Goal: Information Seeking & Learning: Learn about a topic

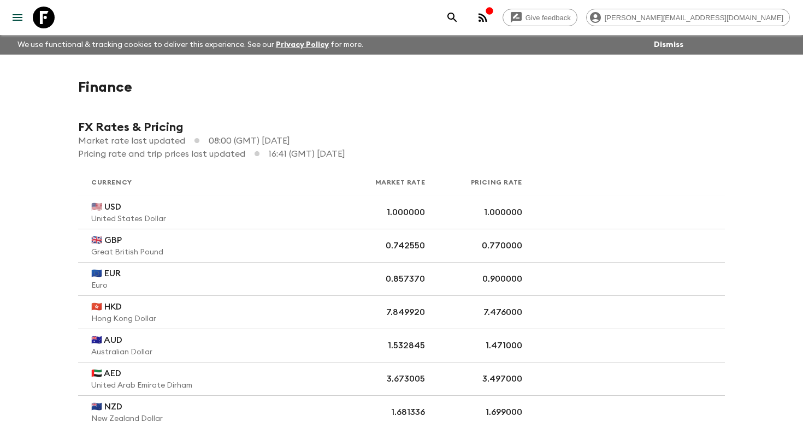
drag, startPoint x: 0, startPoint y: 0, endPoint x: 551, endPoint y: 14, distance: 551.1
click at [459, 14] on icon "search adventures" at bounding box center [452, 17] width 13 height 13
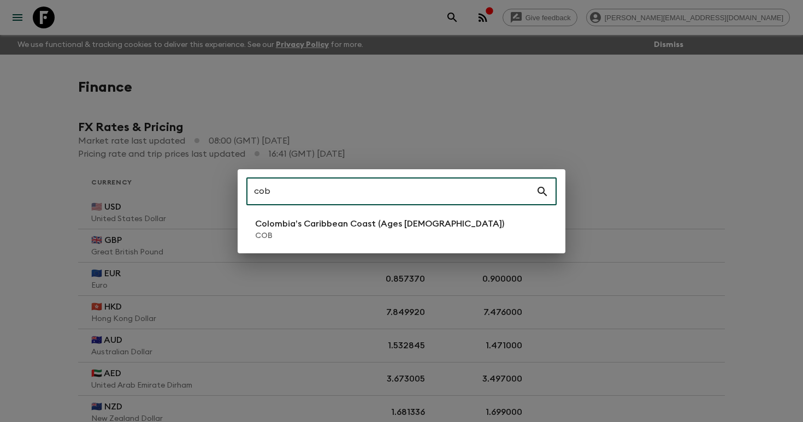
type input "cob"
click at [339, 229] on p "Colombia’s Caribbean Coast (Ages [DEMOGRAPHIC_DATA])" at bounding box center [379, 224] width 249 height 13
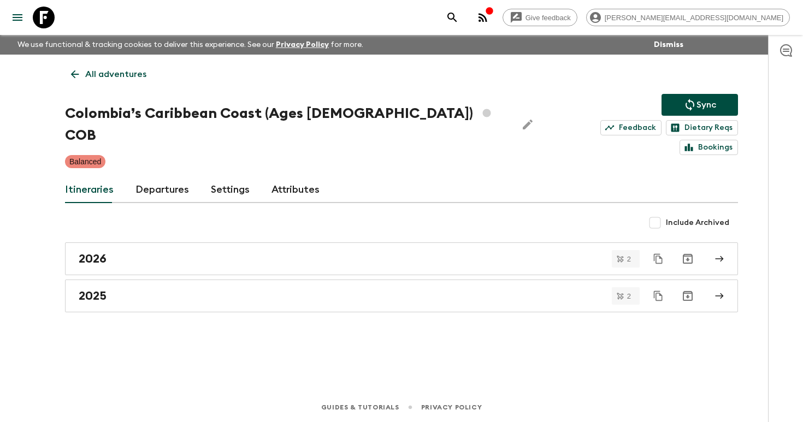
click at [457, 13] on icon "search adventures" at bounding box center [452, 17] width 9 height 9
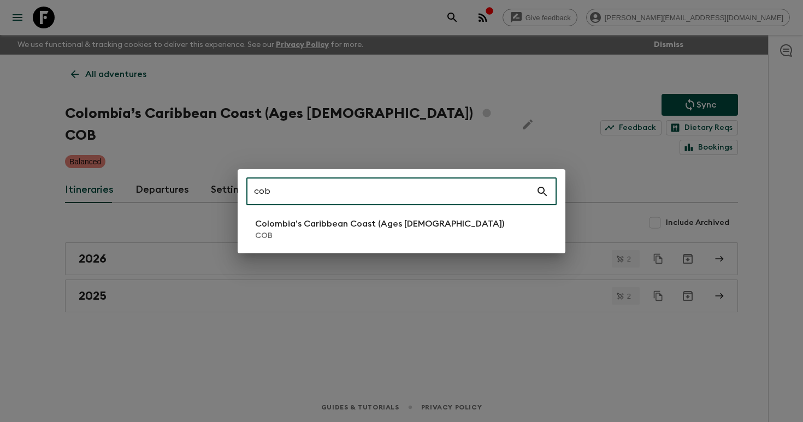
type input "cob"
click at [286, 218] on p "Colombia’s Caribbean Coast (Ages [DEMOGRAPHIC_DATA])" at bounding box center [379, 224] width 249 height 13
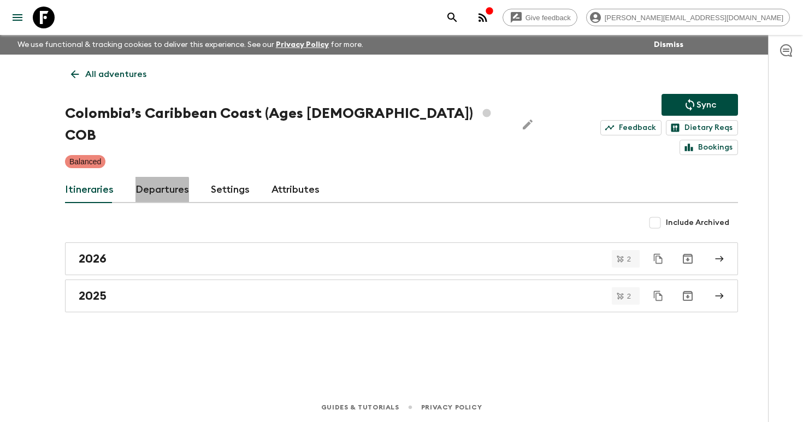
click at [155, 177] on link "Departures" at bounding box center [163, 190] width 54 height 26
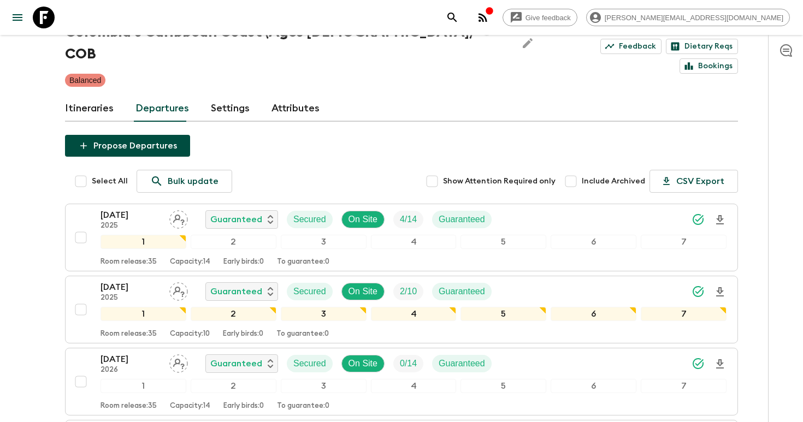
scroll to position [82, 0]
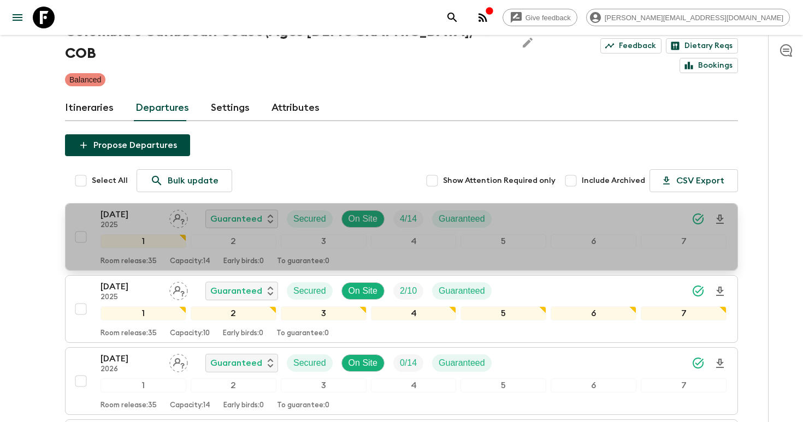
click at [580, 208] on div "02 Nov 2025 2025 Guaranteed Secured On Site 4 / 14 Guaranteed" at bounding box center [414, 219] width 626 height 22
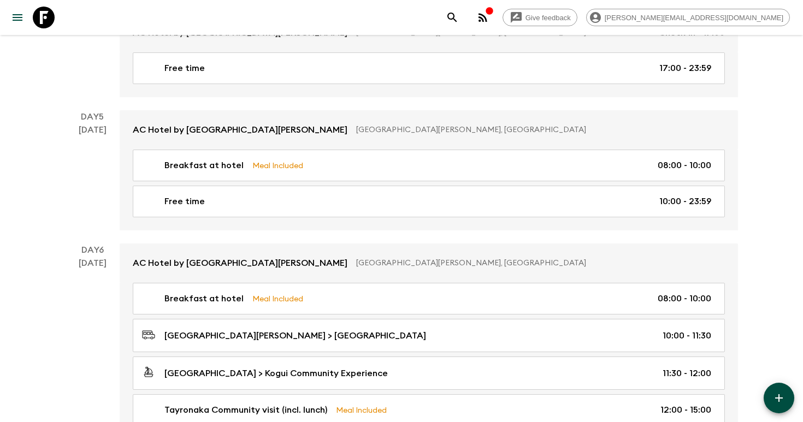
scroll to position [1515, 0]
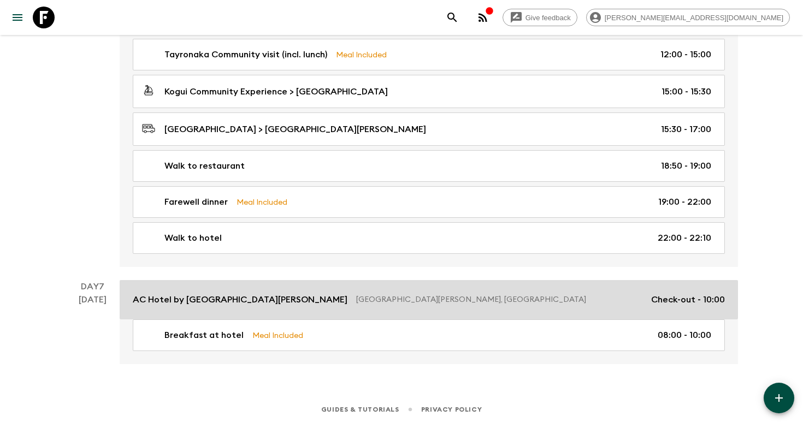
click at [255, 287] on link "AC Hotel by Marriott Santa Marta Santa Marta, Colombia Check-out - 10:00" at bounding box center [429, 299] width 619 height 39
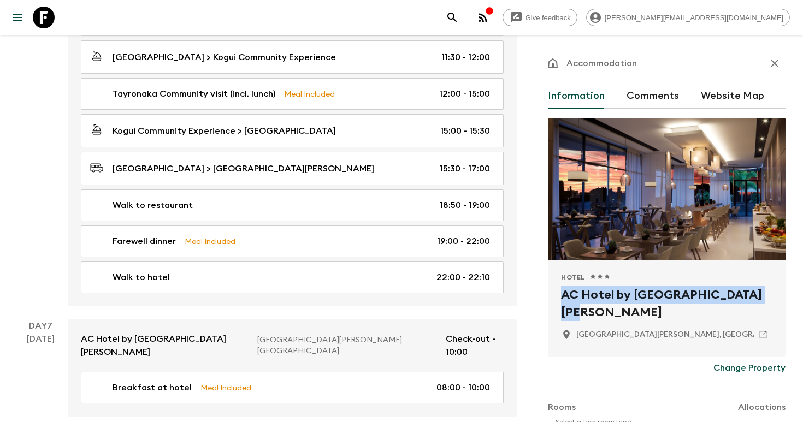
drag, startPoint x: 760, startPoint y: 294, endPoint x: 544, endPoint y: 296, distance: 215.9
click at [544, 296] on div "Accommodation Information Comments Website Map Hotel 1 Star 2 Stars 3 Stars 4 S…" at bounding box center [666, 246] width 273 height 422
copy h2 "AC Hotel by [GEOGRAPHIC_DATA][PERSON_NAME]"
click at [761, 334] on icon at bounding box center [764, 335] width 10 height 10
click at [459, 19] on icon "search adventures" at bounding box center [452, 17] width 13 height 13
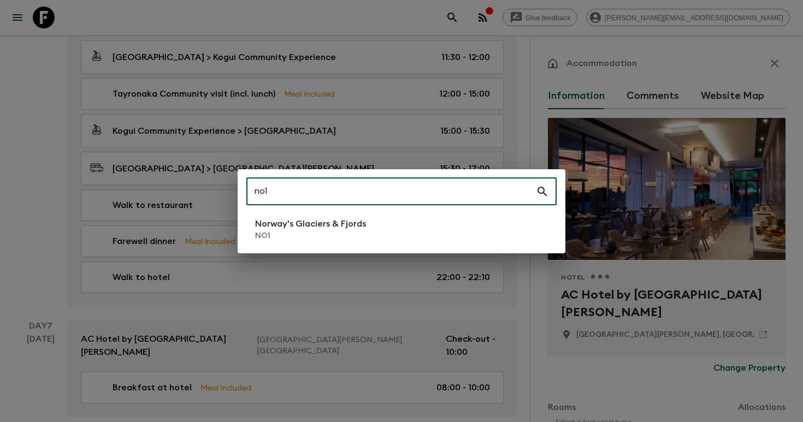
type input "no1"
click at [271, 240] on p "NO1" at bounding box center [310, 236] width 111 height 11
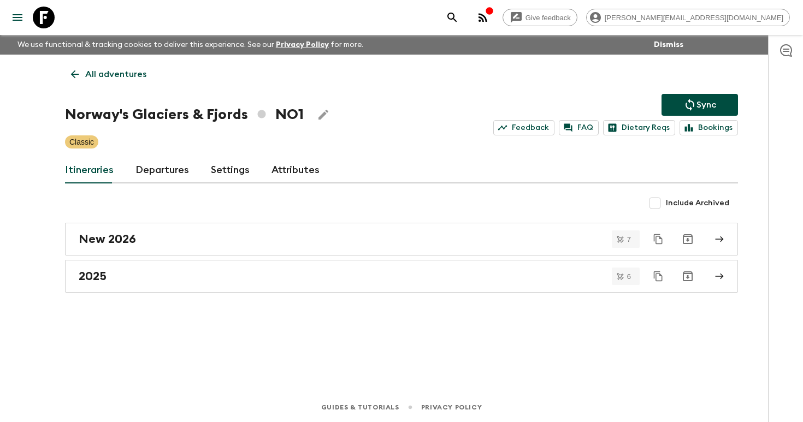
click at [147, 170] on link "Departures" at bounding box center [163, 170] width 54 height 26
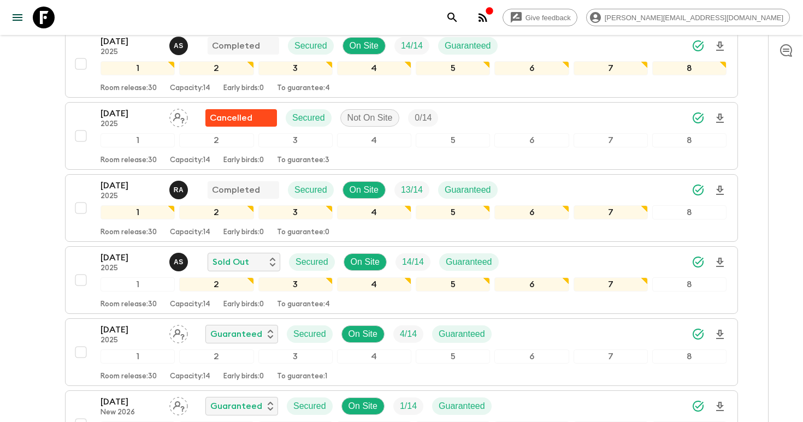
scroll to position [792, 0]
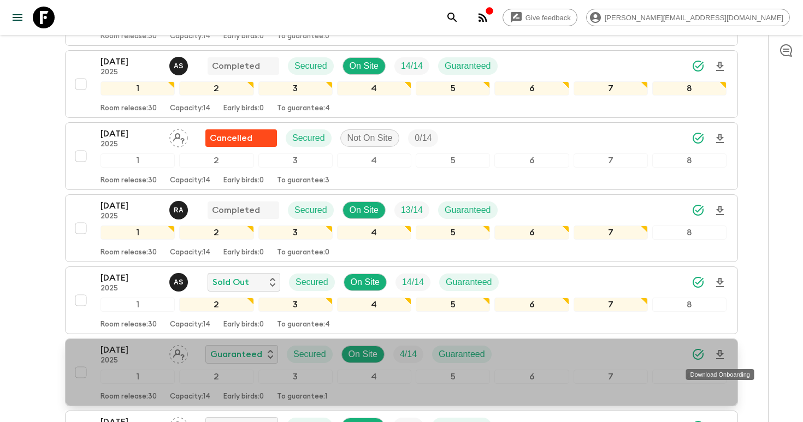
click at [722, 354] on icon "Download Onboarding" at bounding box center [720, 354] width 8 height 9
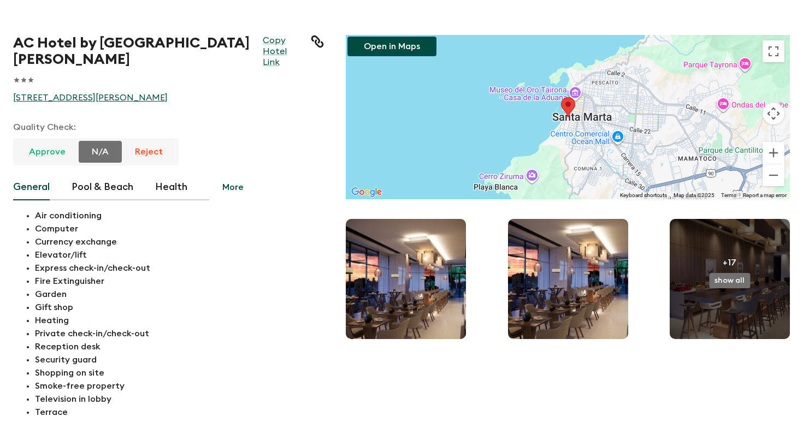
click at [141, 101] on link "[STREET_ADDRESS][PERSON_NAME]" at bounding box center [168, 97] width 311 height 11
